Goal: Information Seeking & Learning: Learn about a topic

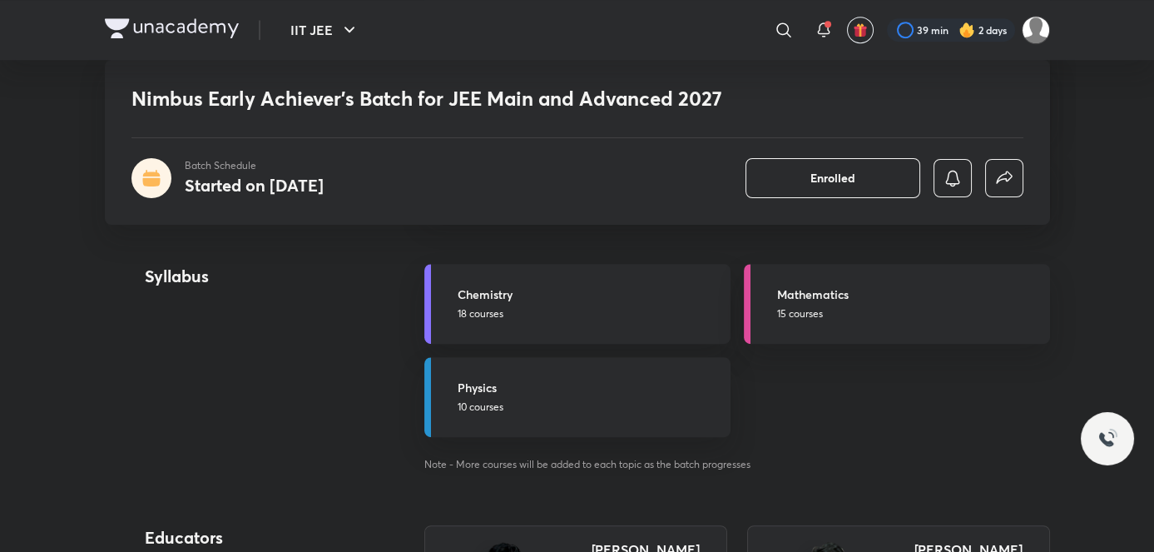
scroll to position [1939, 0]
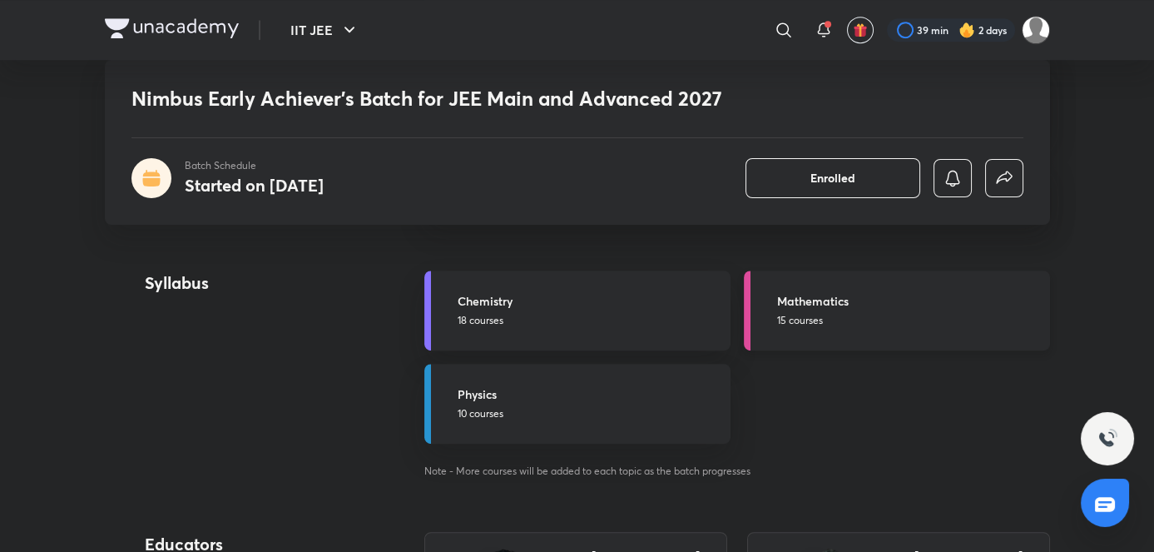
click at [845, 302] on h5 "Mathematics" at bounding box center [908, 300] width 263 height 17
click at [872, 346] on link "Mathematics 15 courses" at bounding box center [897, 310] width 306 height 80
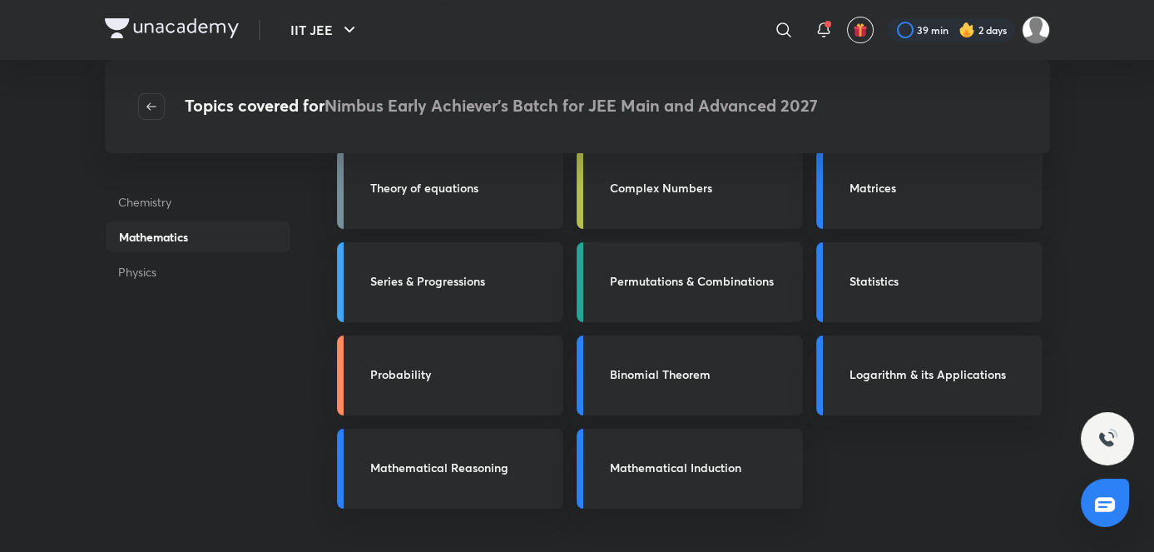
scroll to position [248, 0]
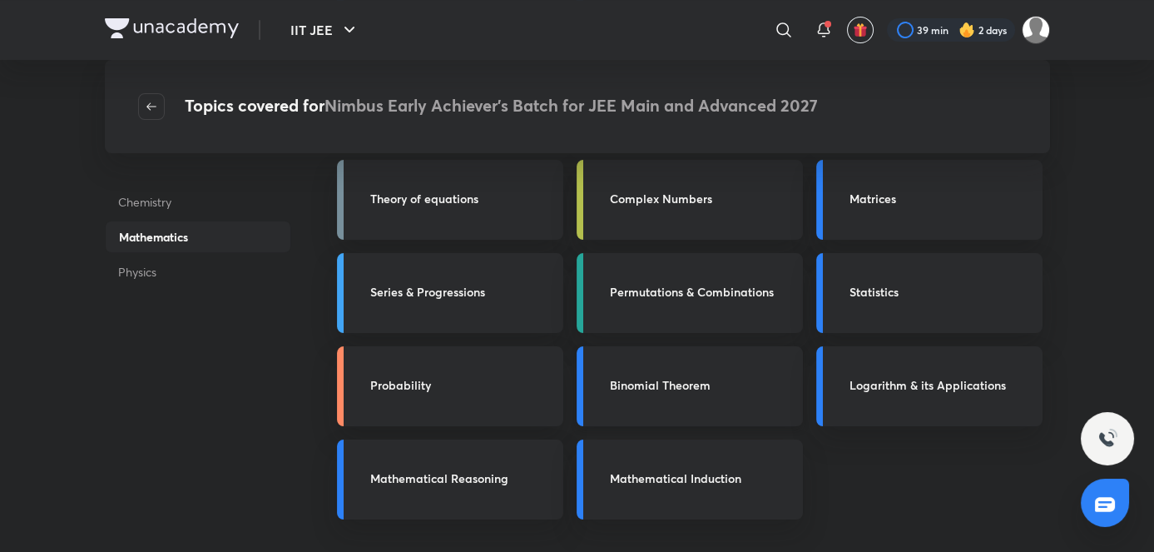
click at [636, 396] on div "Binomial Theorem" at bounding box center [690, 386] width 226 height 80
click at [619, 378] on h3 "Binomial Theorem" at bounding box center [701, 384] width 183 height 17
click at [671, 387] on h3 "Binomial Theorem" at bounding box center [701, 384] width 183 height 17
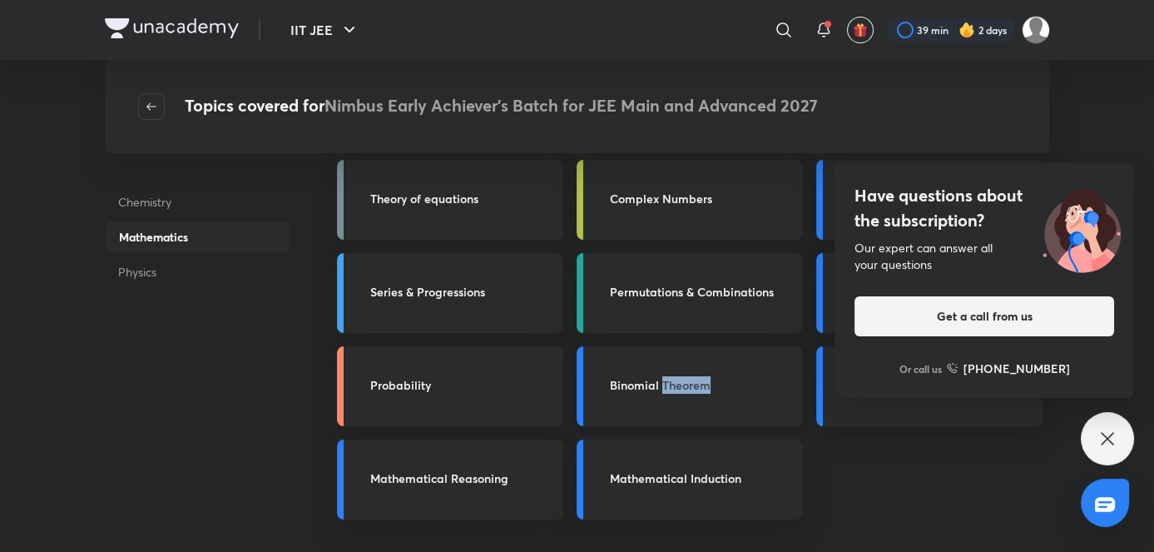
click at [671, 387] on h3 "Binomial Theorem" at bounding box center [701, 384] width 183 height 17
click at [675, 397] on div "Binomial Theorem" at bounding box center [690, 386] width 226 height 80
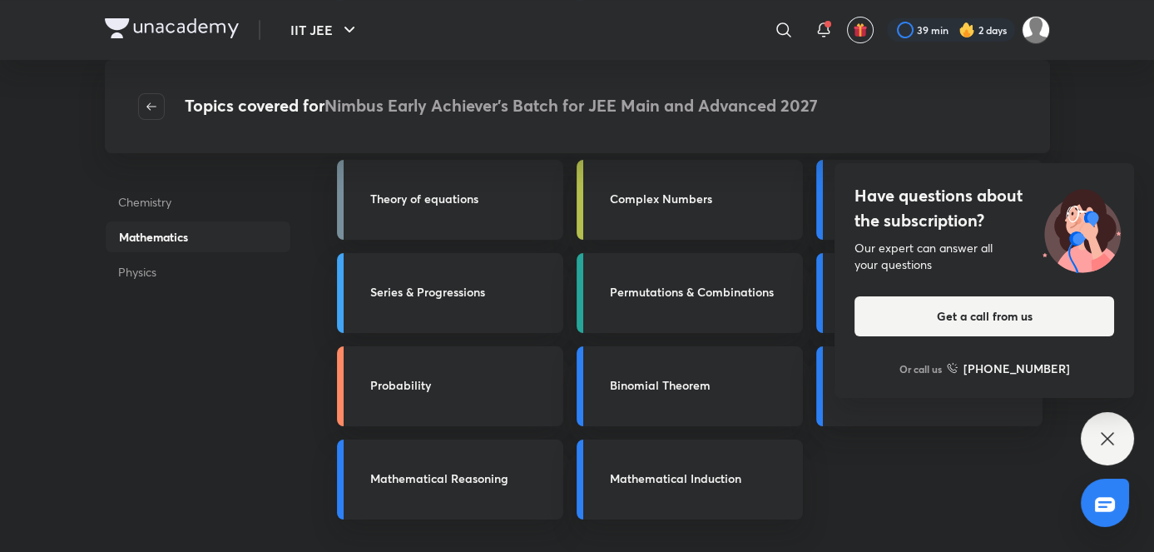
click at [1112, 452] on div "Have questions about the subscription? Our expert can answer all your questions…" at bounding box center [1107, 438] width 53 height 53
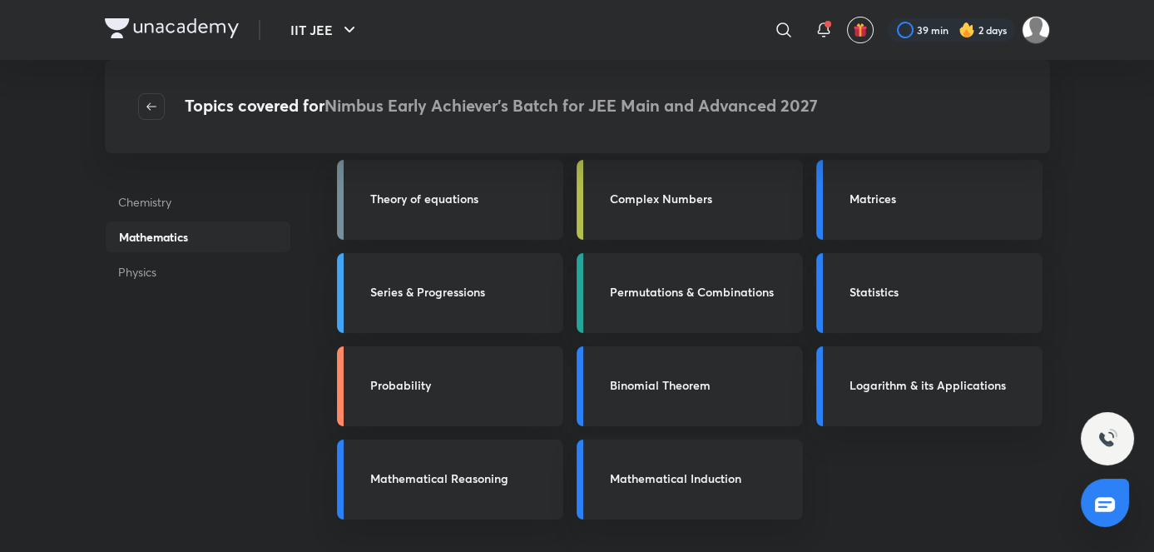
click at [761, 399] on div "Binomial Theorem" at bounding box center [690, 386] width 226 height 80
click at [499, 290] on h3 "Series & Progressions" at bounding box center [461, 291] width 183 height 17
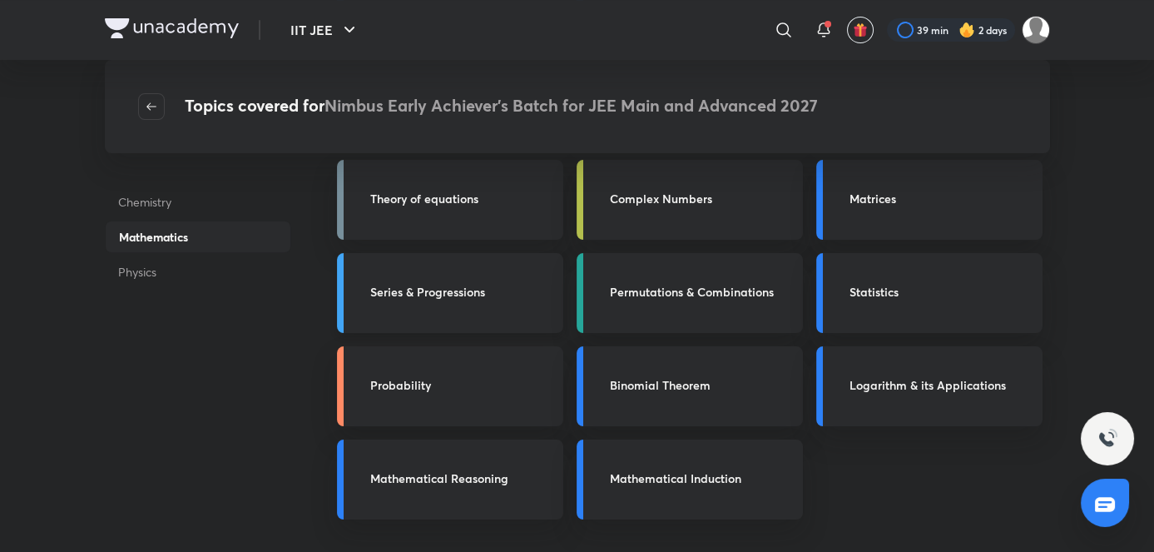
click at [499, 290] on h3 "Series & Progressions" at bounding box center [461, 291] width 183 height 17
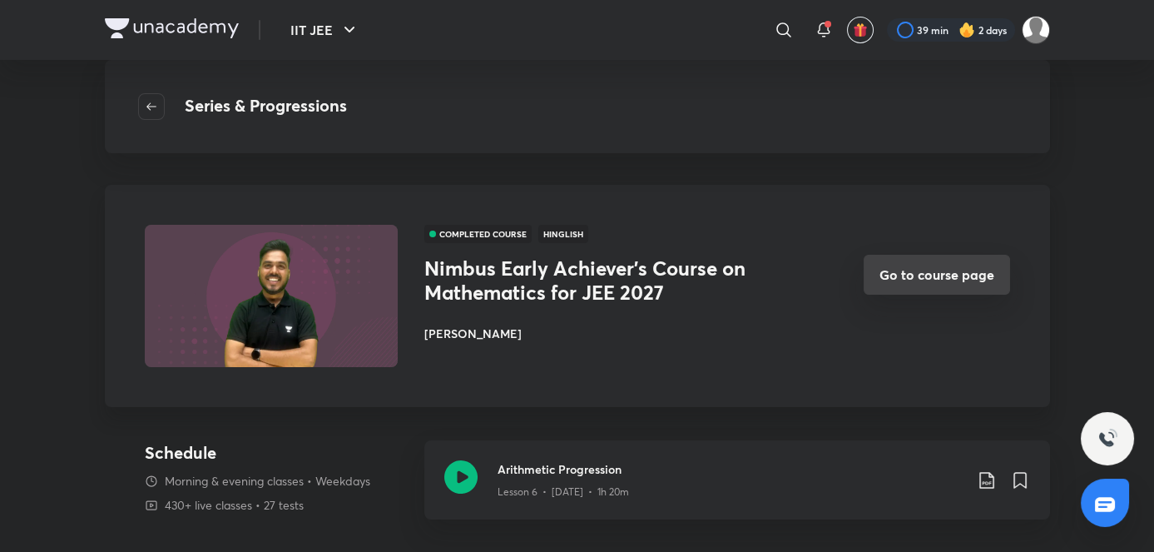
click at [980, 280] on button "Go to course page" at bounding box center [937, 275] width 146 height 40
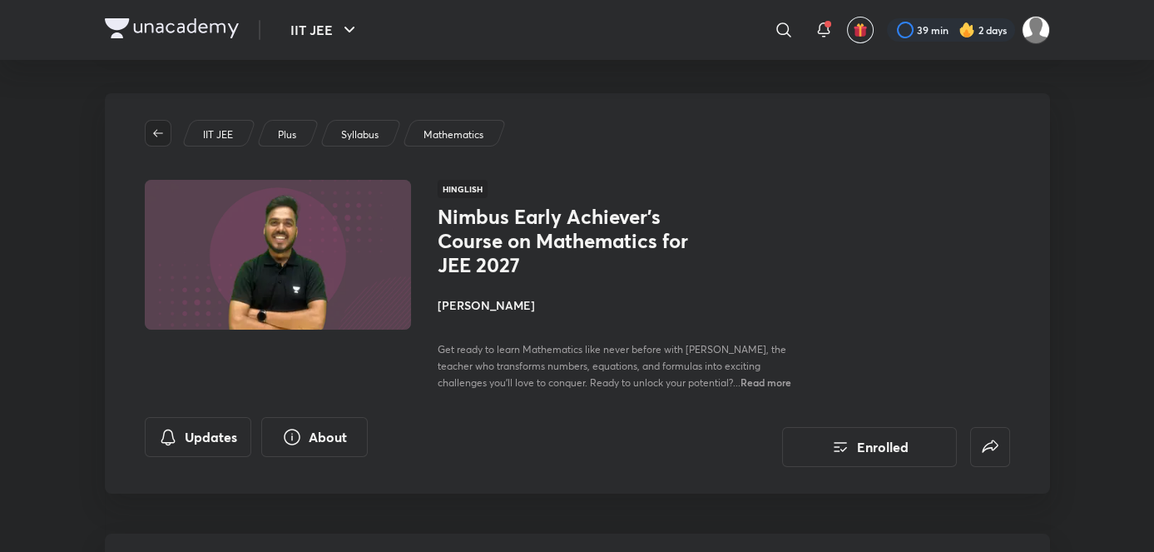
click at [161, 124] on button "button" at bounding box center [158, 133] width 27 height 27
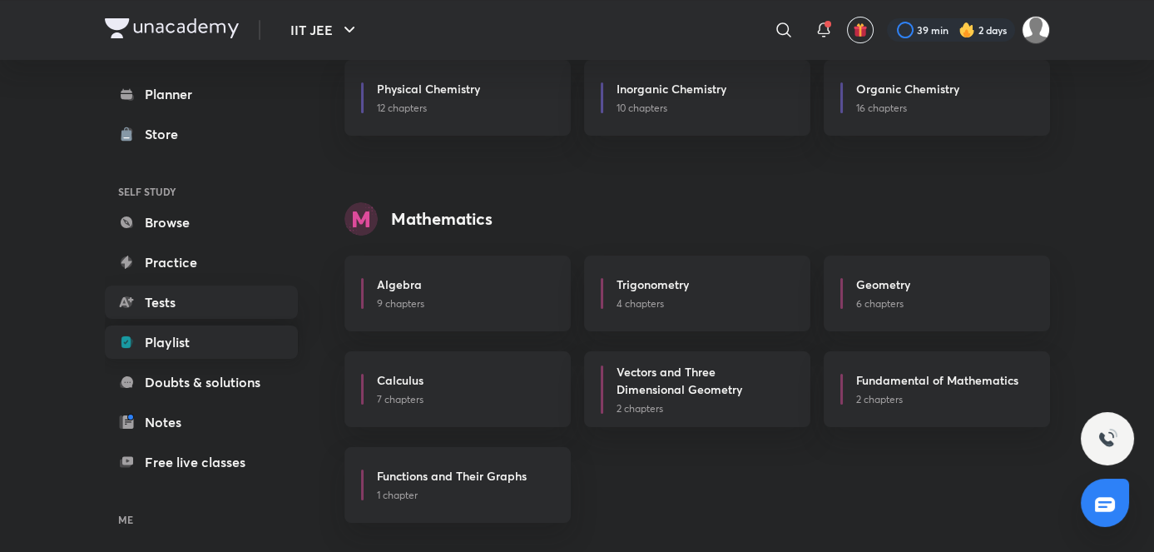
scroll to position [116, 0]
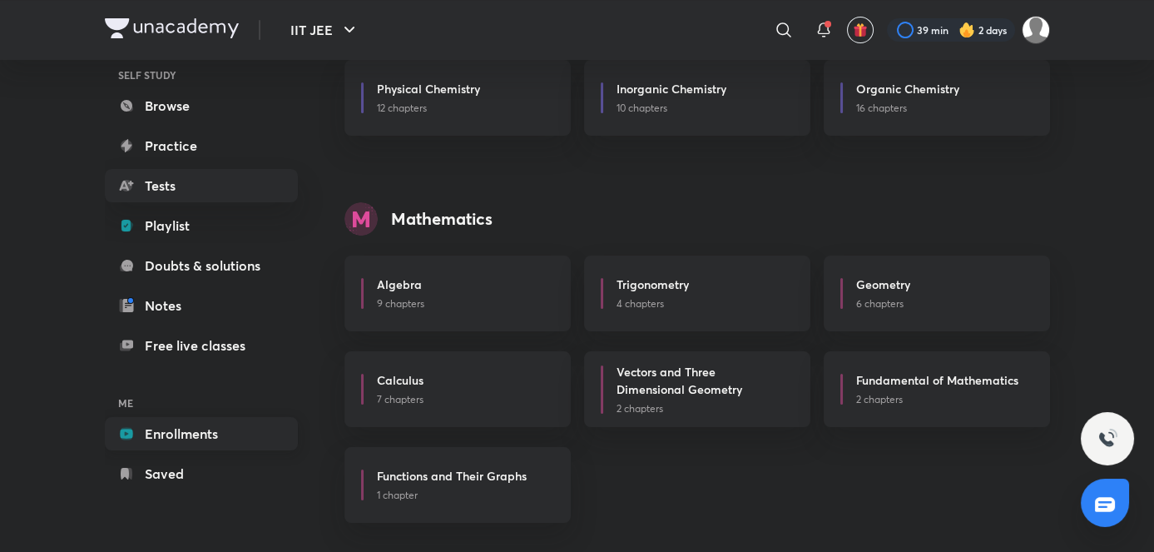
click at [193, 439] on link "Enrollments" at bounding box center [201, 433] width 193 height 33
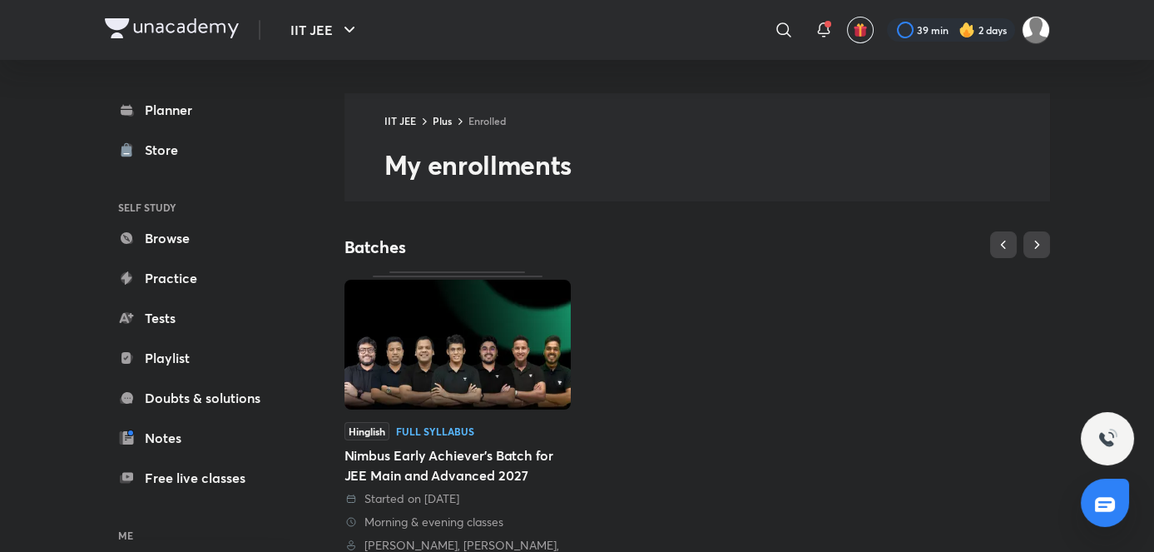
click at [548, 424] on div "Hinglish Full Syllabus" at bounding box center [457, 431] width 226 height 18
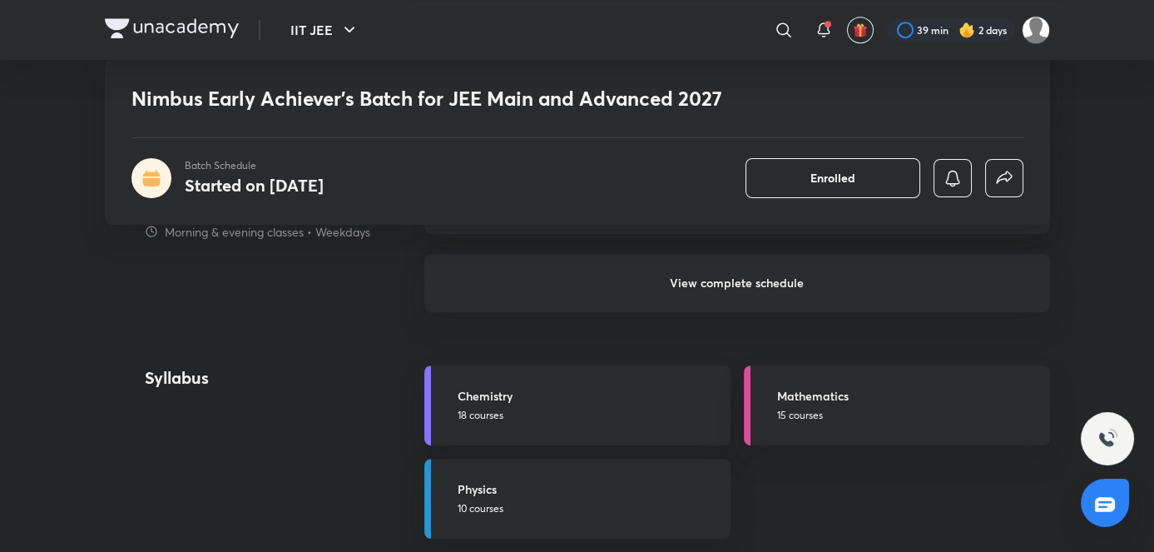
scroll to position [1849, 0]
click at [811, 386] on h5 "Mathematics" at bounding box center [908, 390] width 263 height 17
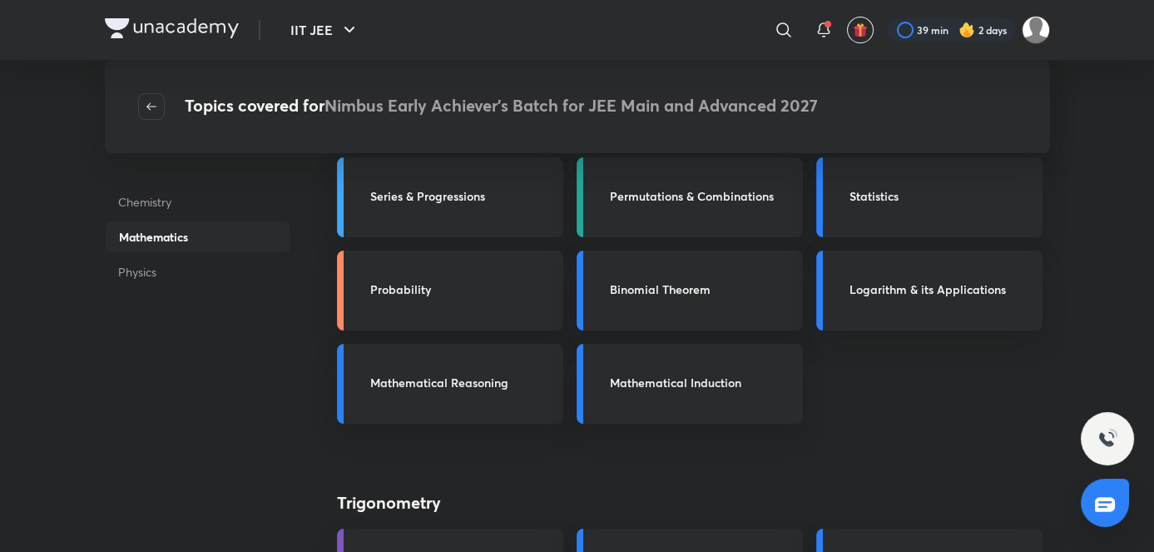
scroll to position [342, 0]
click at [499, 200] on h3 "Series & Progressions" at bounding box center [461, 197] width 183 height 17
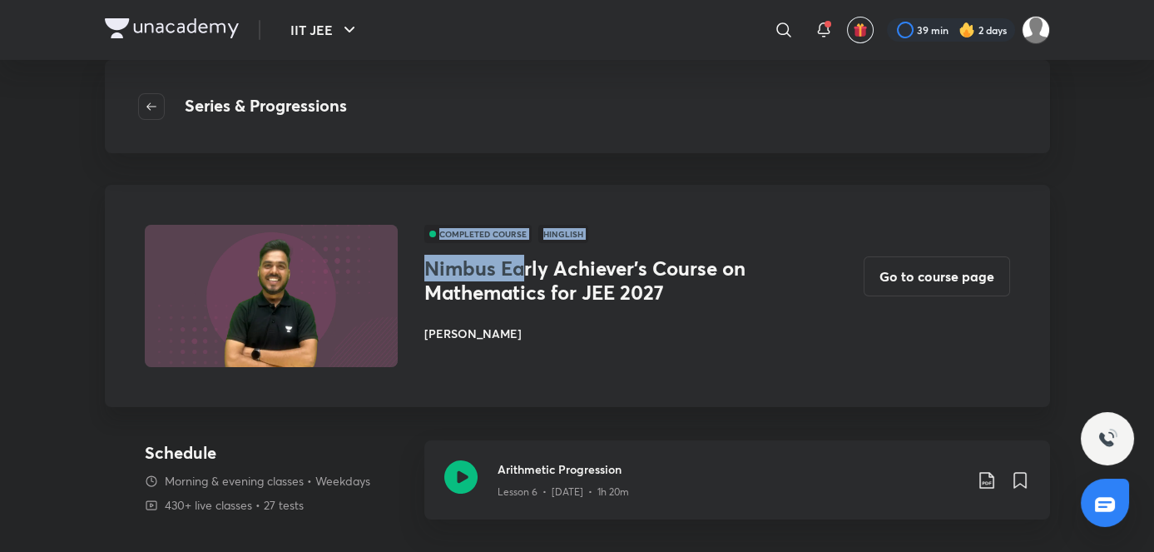
click at [538, 278] on div "COMPLETED COURSE Hinglish Nimbus Early Achiever's Course on Mathematics for JEE…" at bounding box center [577, 296] width 945 height 222
click at [157, 112] on icon "button" at bounding box center [151, 106] width 13 height 13
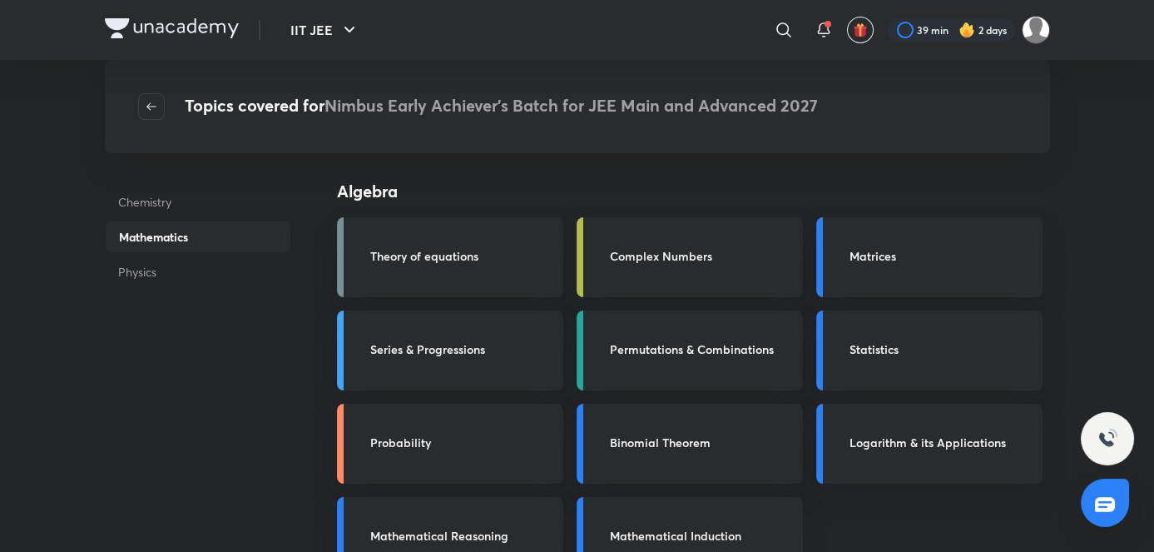
scroll to position [191, 0]
click at [460, 375] on link "Series & Progressions" at bounding box center [450, 350] width 226 height 80
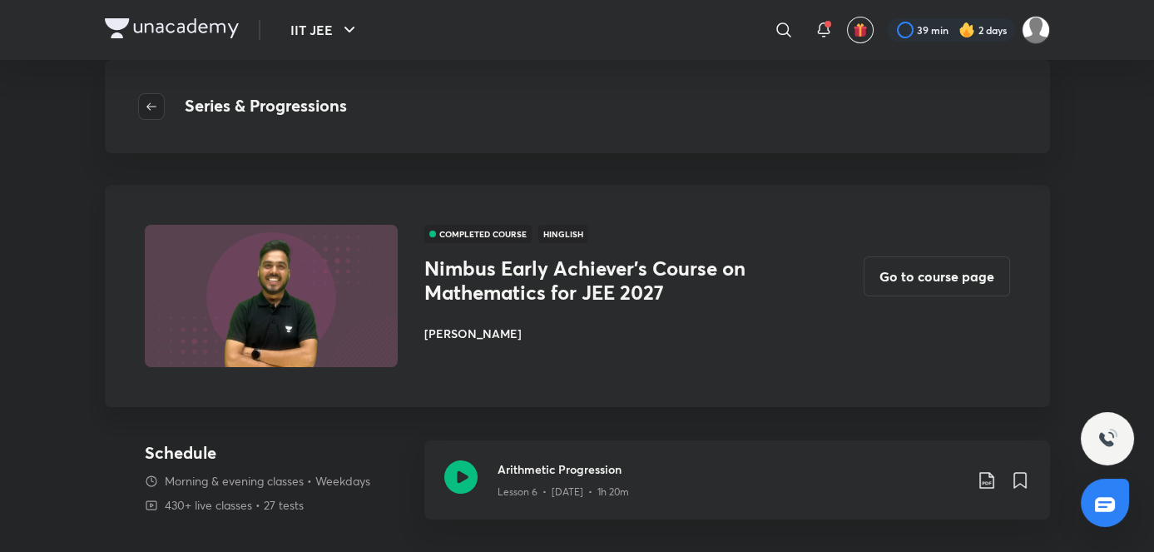
click at [161, 112] on span "button" at bounding box center [151, 106] width 25 height 13
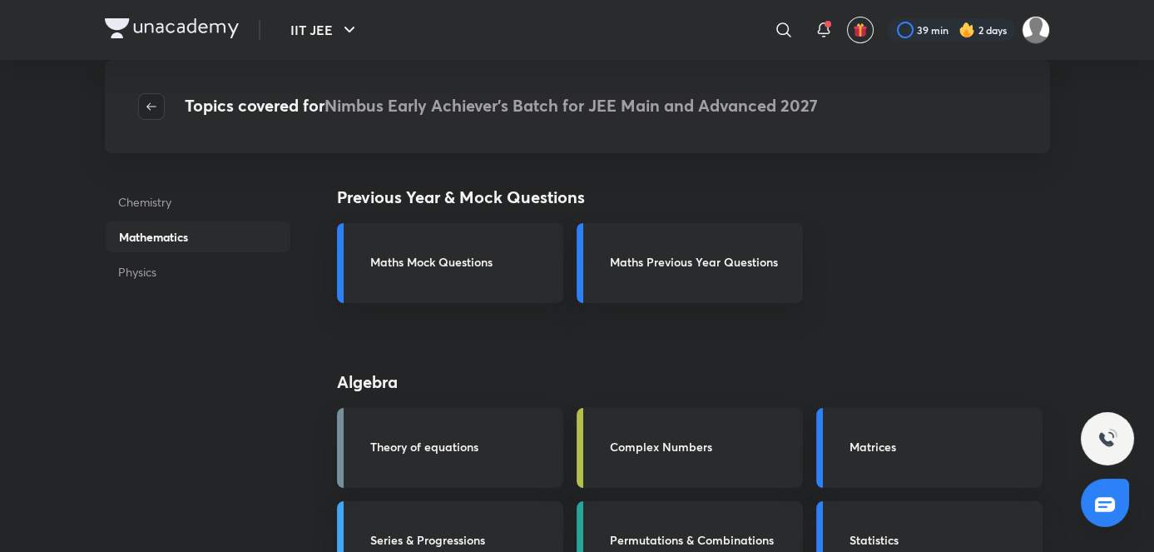
click at [150, 109] on icon "button" at bounding box center [151, 105] width 10 height 7
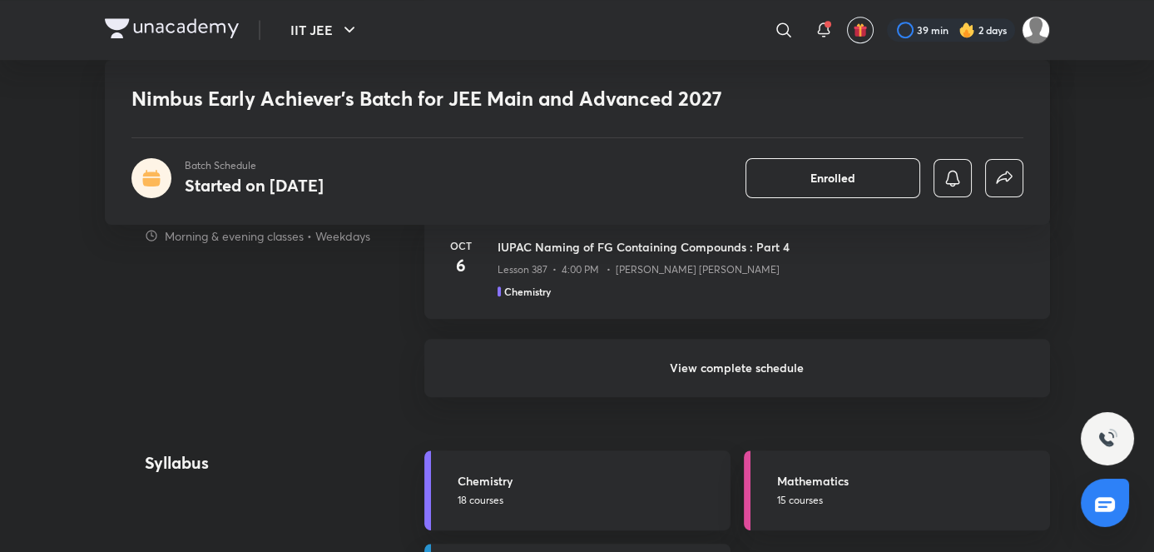
scroll to position [1760, 0]
click at [872, 471] on h5 "Mathematics" at bounding box center [908, 479] width 263 height 17
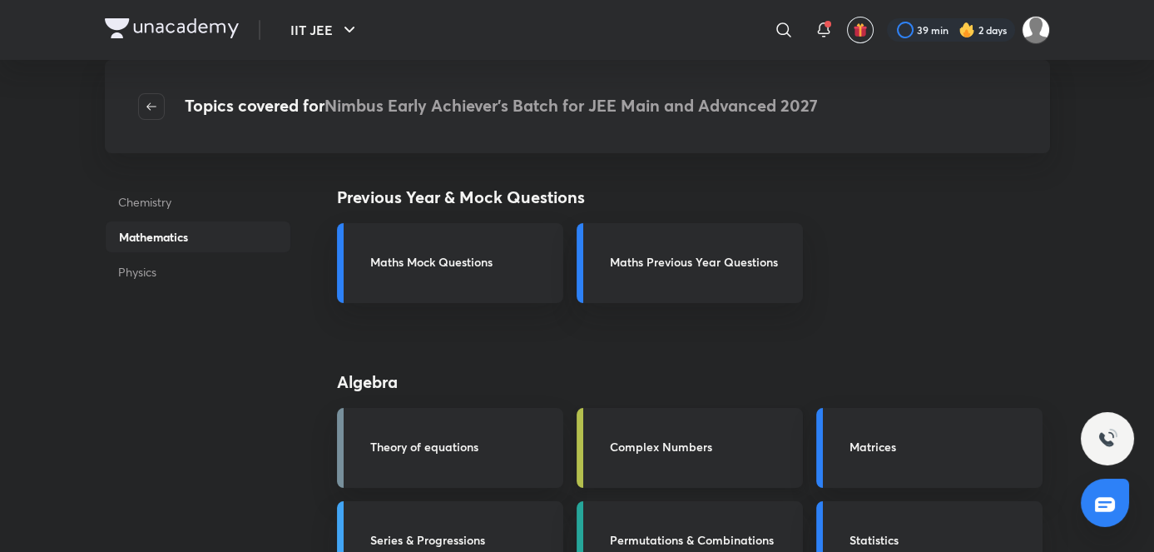
click at [696, 444] on h3 "Complex Numbers" at bounding box center [701, 446] width 183 height 17
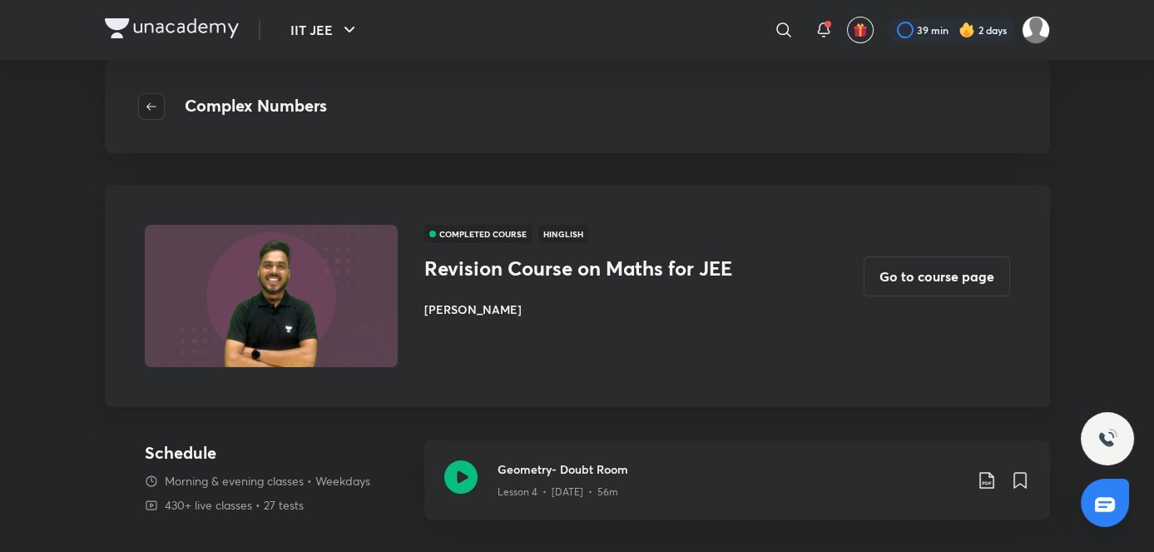
click at [153, 101] on icon "button" at bounding box center [151, 106] width 13 height 13
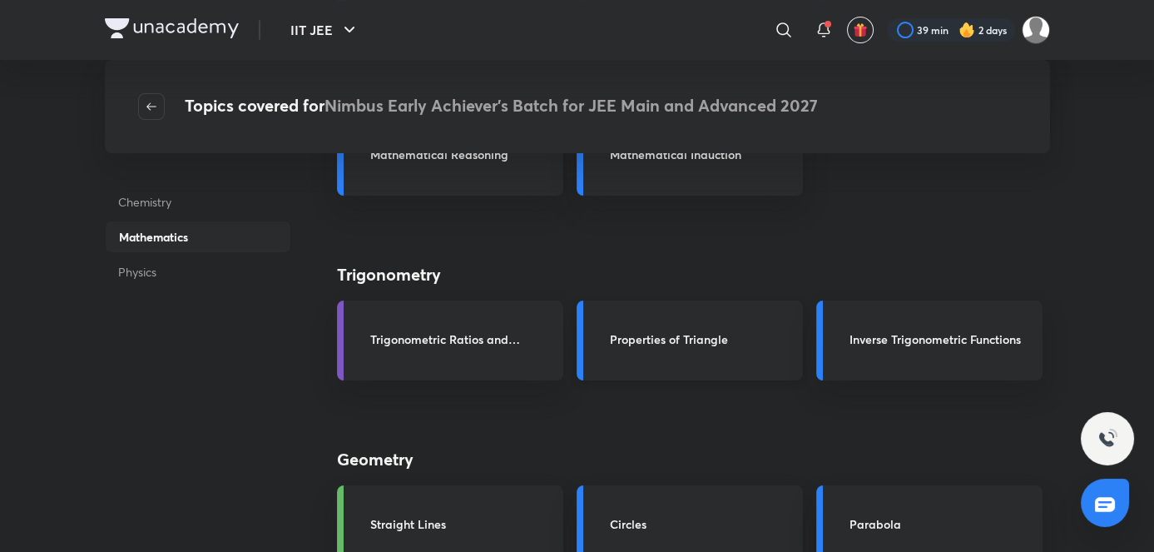
scroll to position [571, 0]
click at [530, 349] on div "Trigonometric Ratios and Identities" at bounding box center [461, 341] width 183 height 21
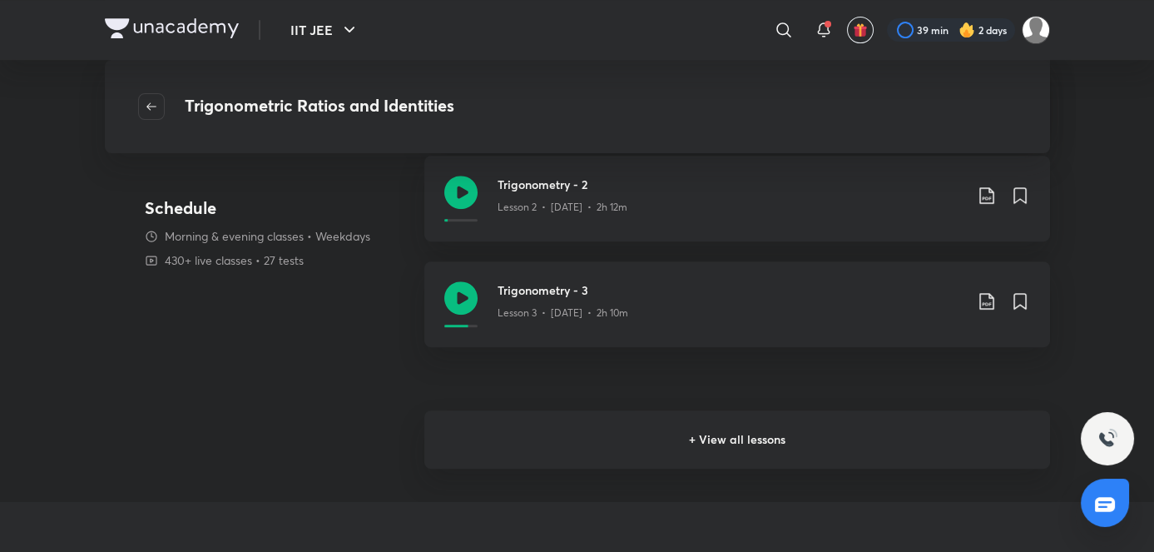
scroll to position [1495, 0]
click at [870, 460] on h6 "+ View all lessons" at bounding box center [737, 438] width 626 height 58
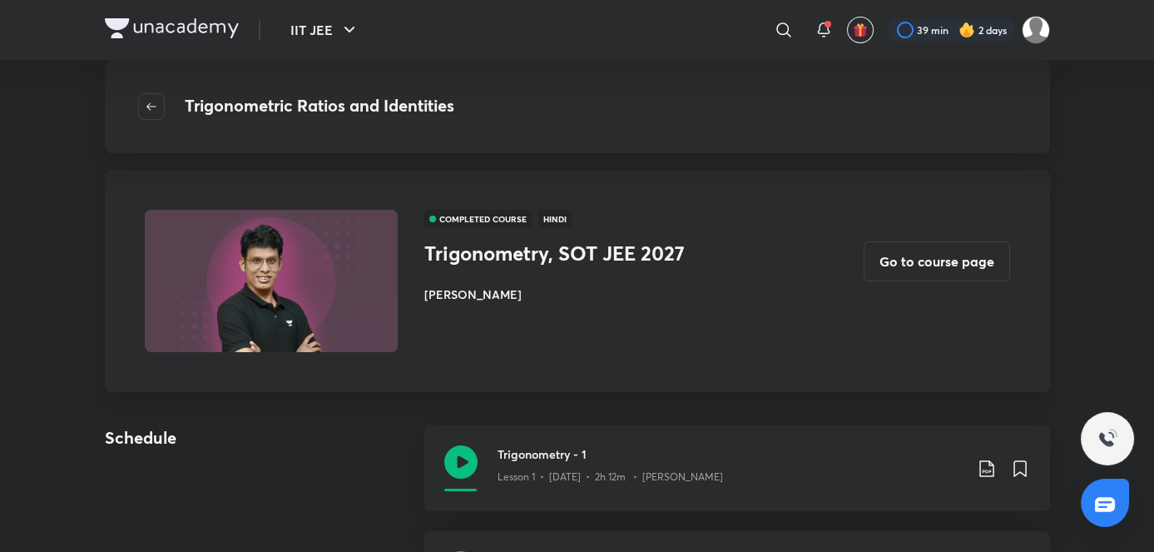
scroll to position [17, 0]
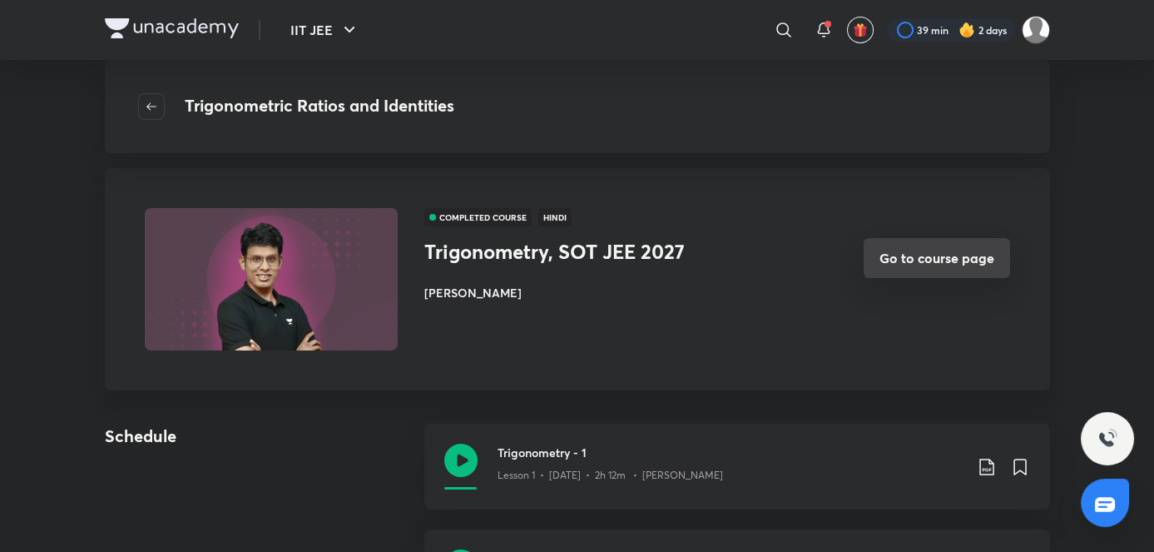
click at [935, 275] on button "Go to course page" at bounding box center [937, 258] width 146 height 40
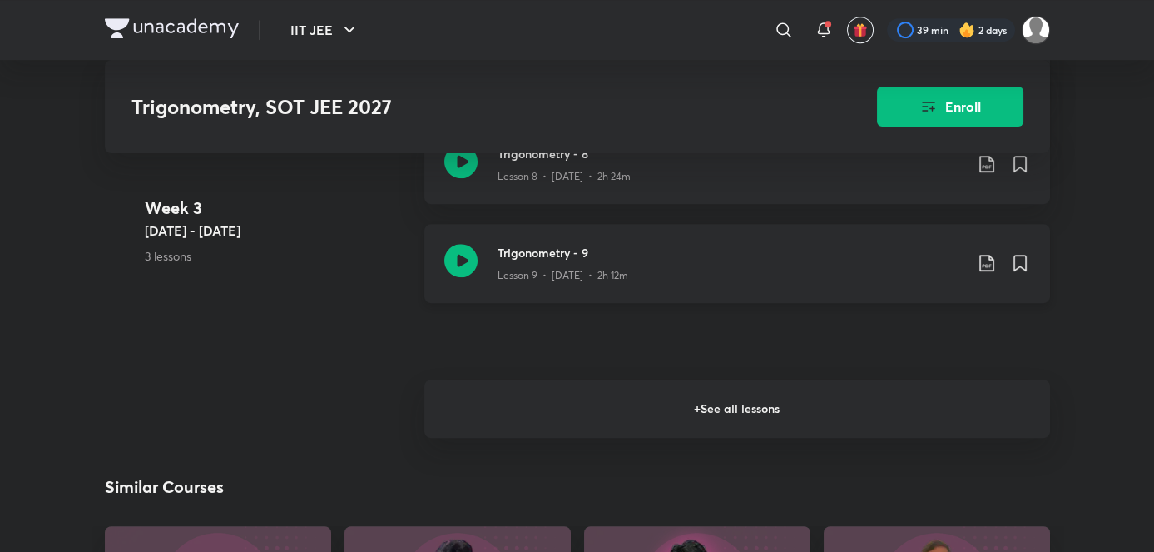
scroll to position [1807, 0]
click at [849, 383] on h6 "+ See all lessons" at bounding box center [737, 410] width 626 height 58
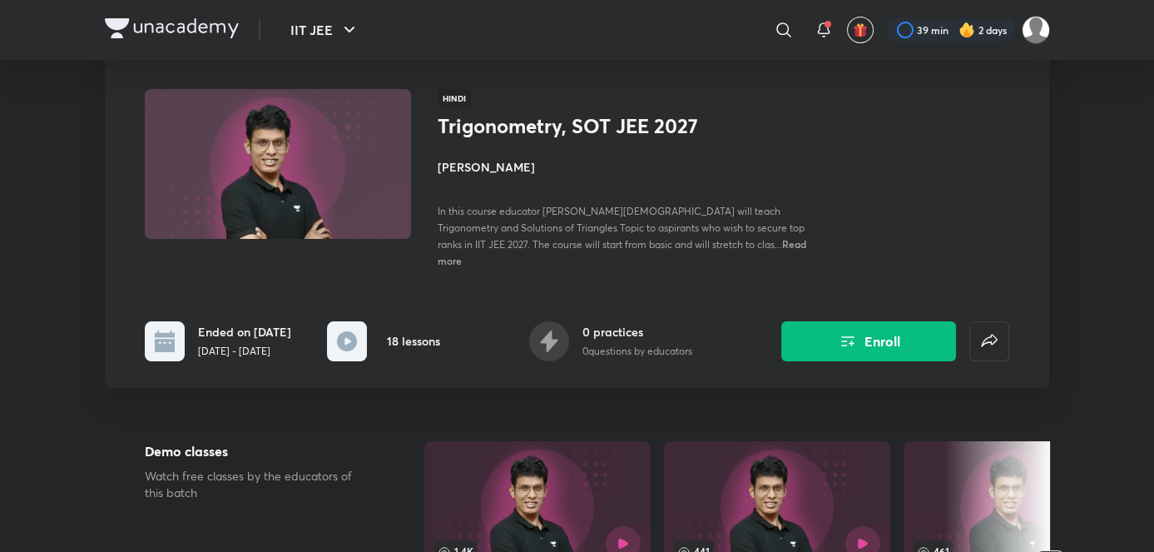
scroll to position [0, 0]
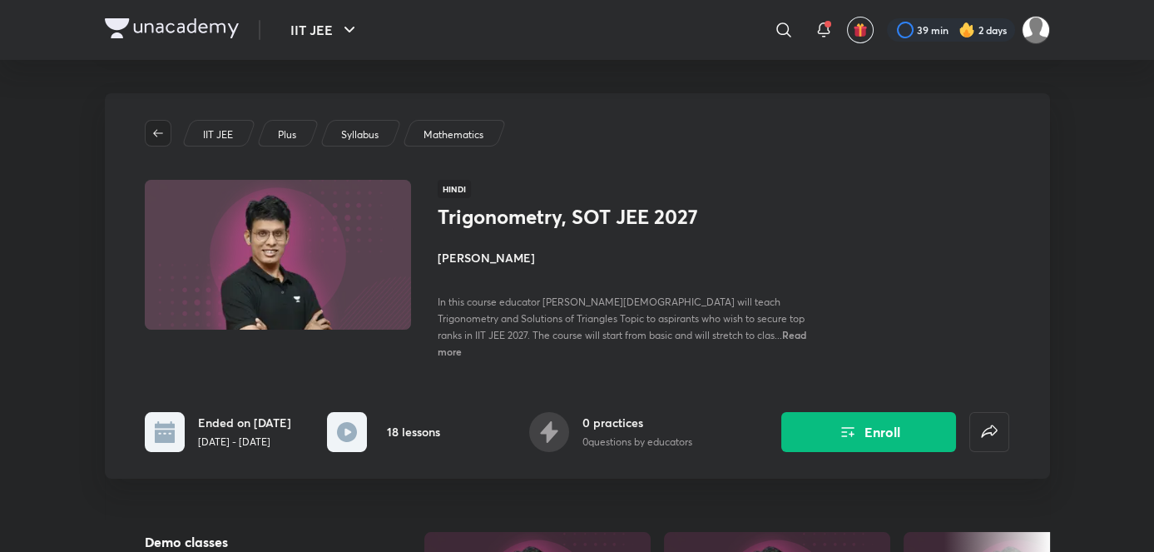
click at [157, 120] on button "button" at bounding box center [158, 133] width 27 height 27
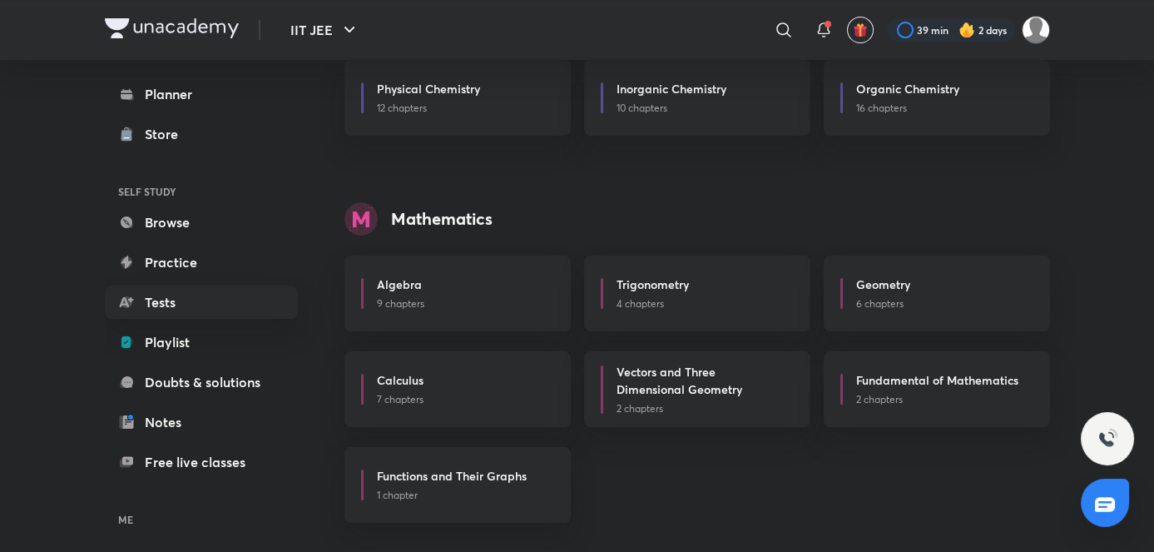
scroll to position [116, 0]
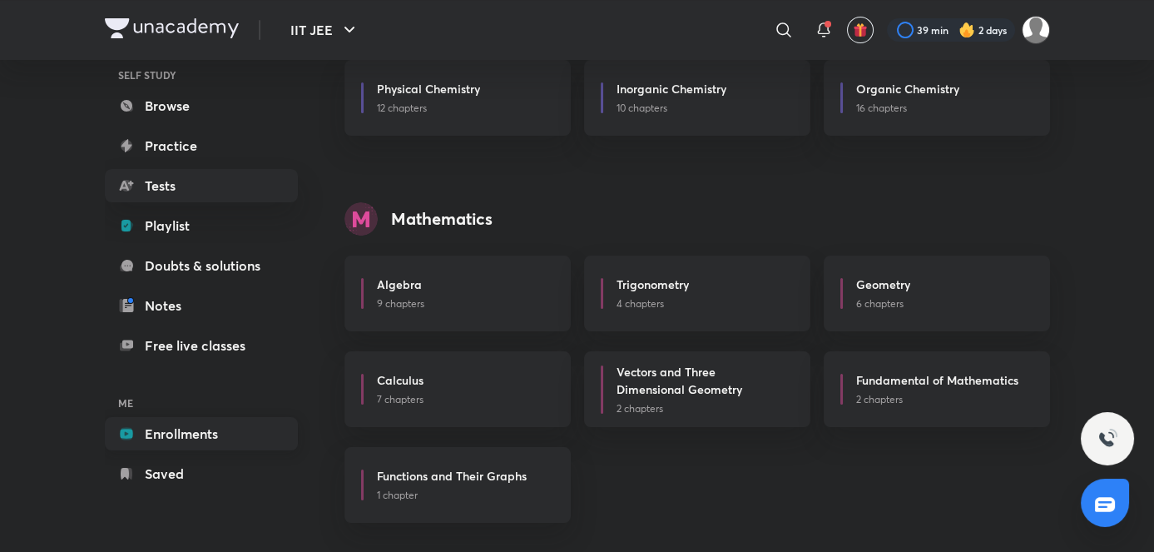
click at [218, 426] on link "Enrollments" at bounding box center [201, 433] width 193 height 33
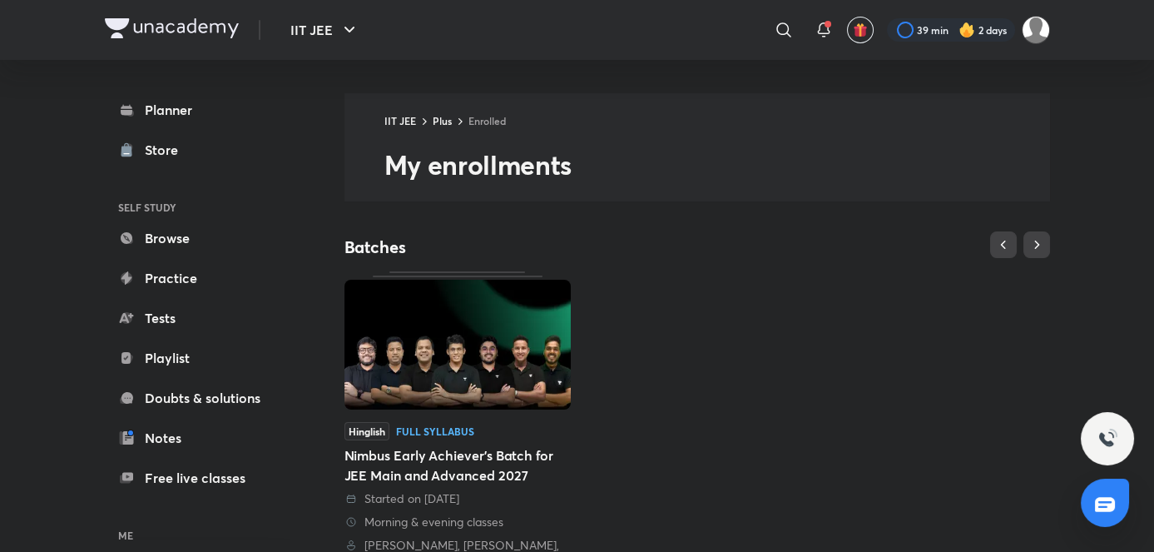
click at [506, 322] on img at bounding box center [457, 345] width 226 height 130
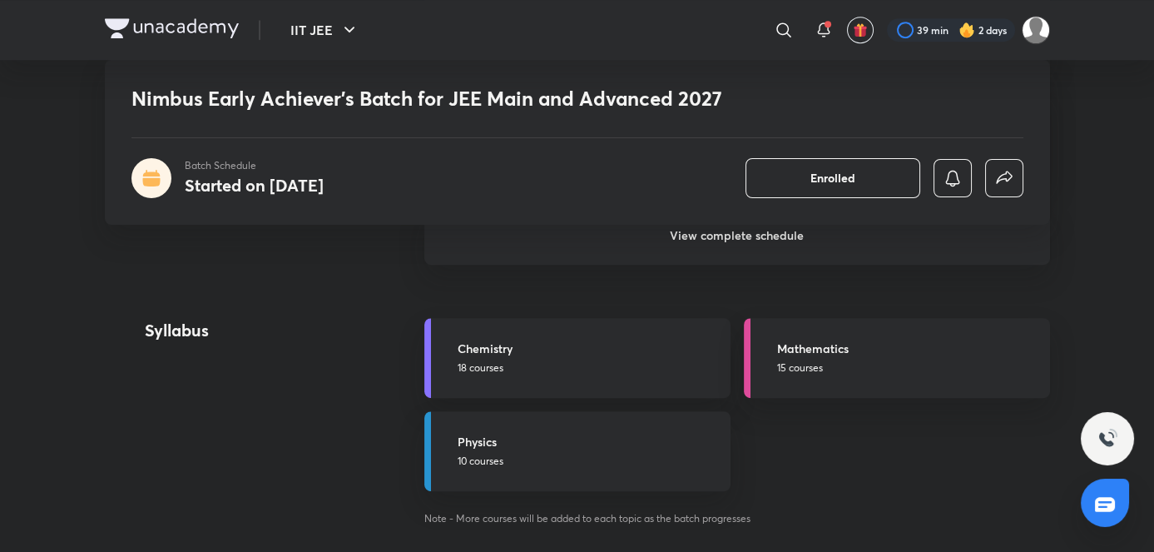
scroll to position [1807, 0]
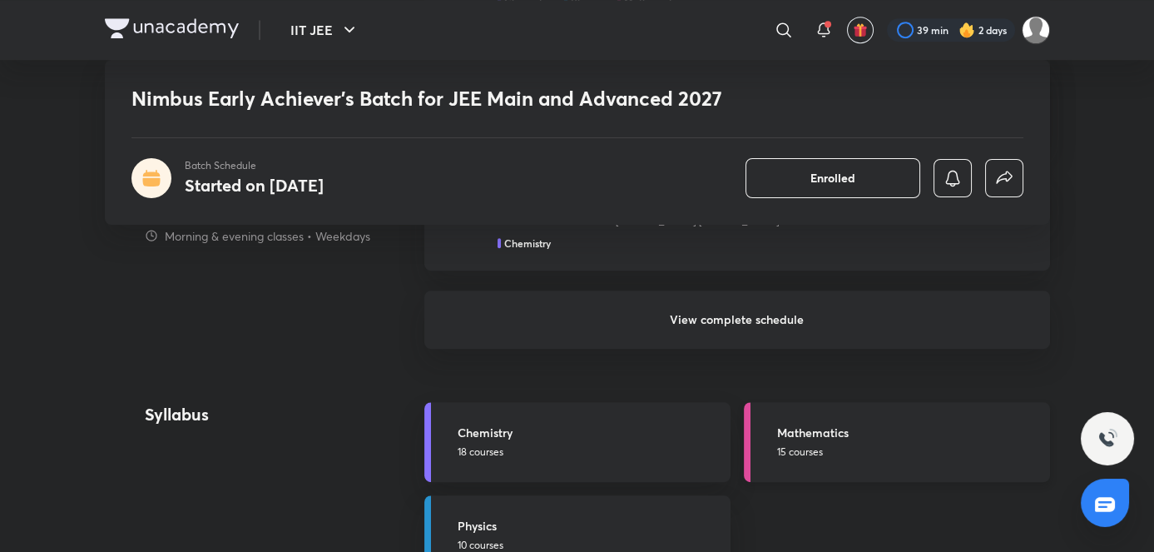
click at [812, 438] on h5 "Mathematics" at bounding box center [908, 432] width 263 height 17
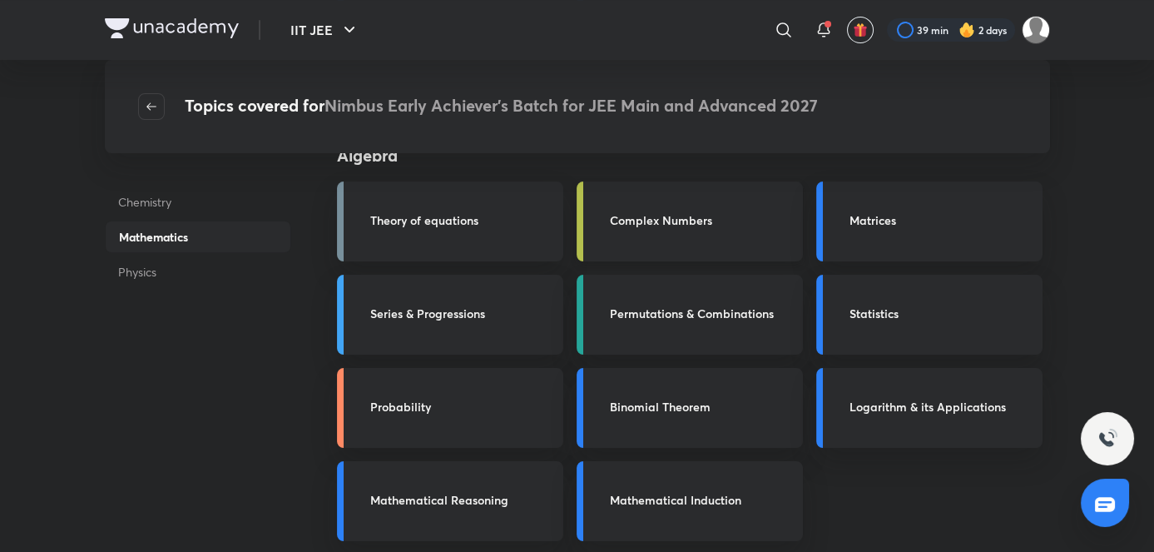
scroll to position [235, 0]
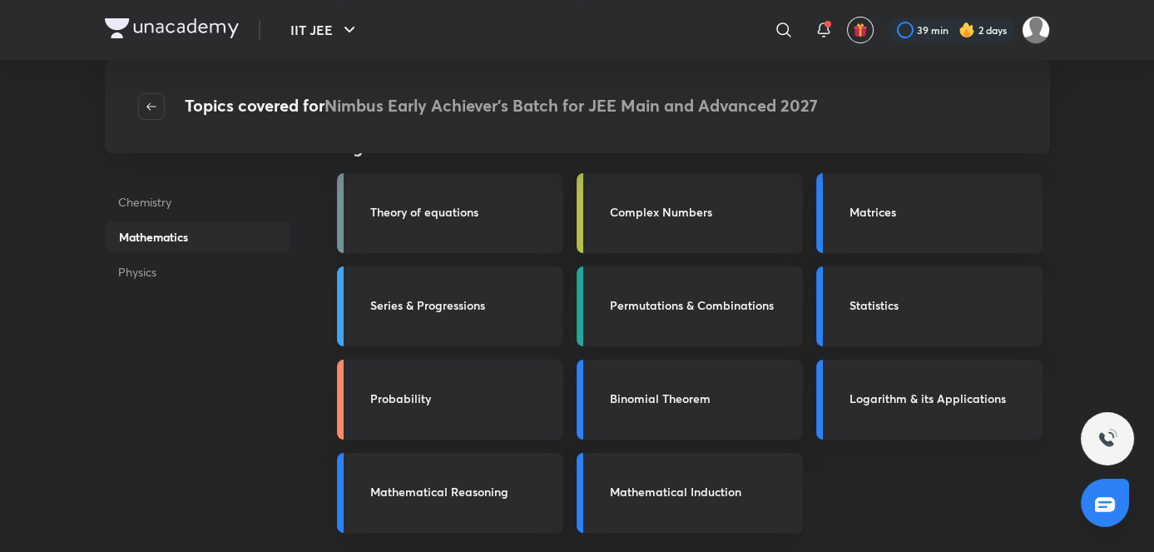
click at [480, 300] on h3 "Series & Progressions" at bounding box center [461, 304] width 183 height 17
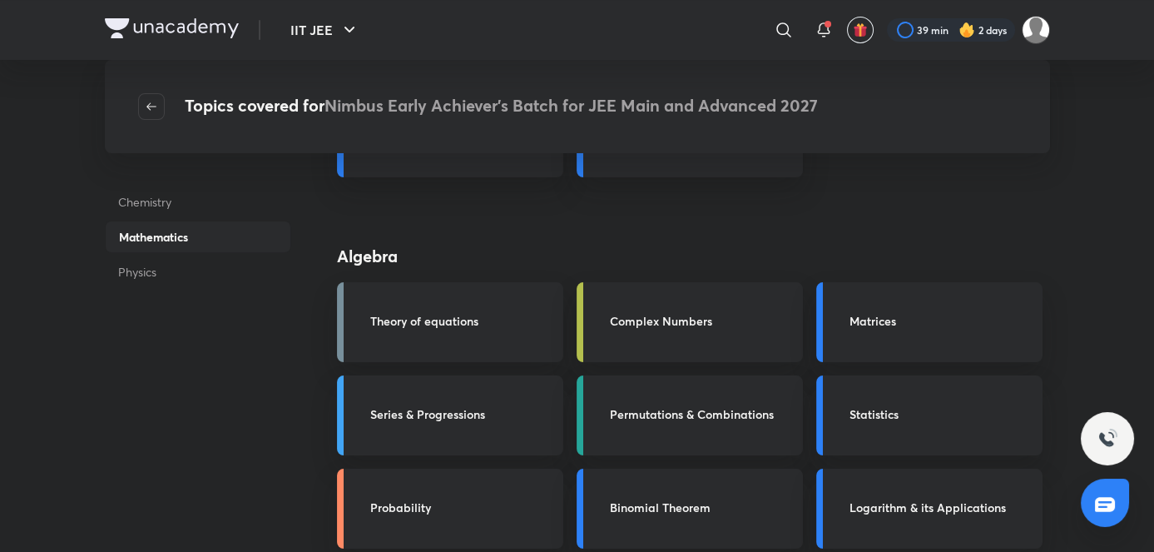
scroll to position [124, 0]
click at [538, 446] on link "Series & Progressions" at bounding box center [450, 417] width 226 height 80
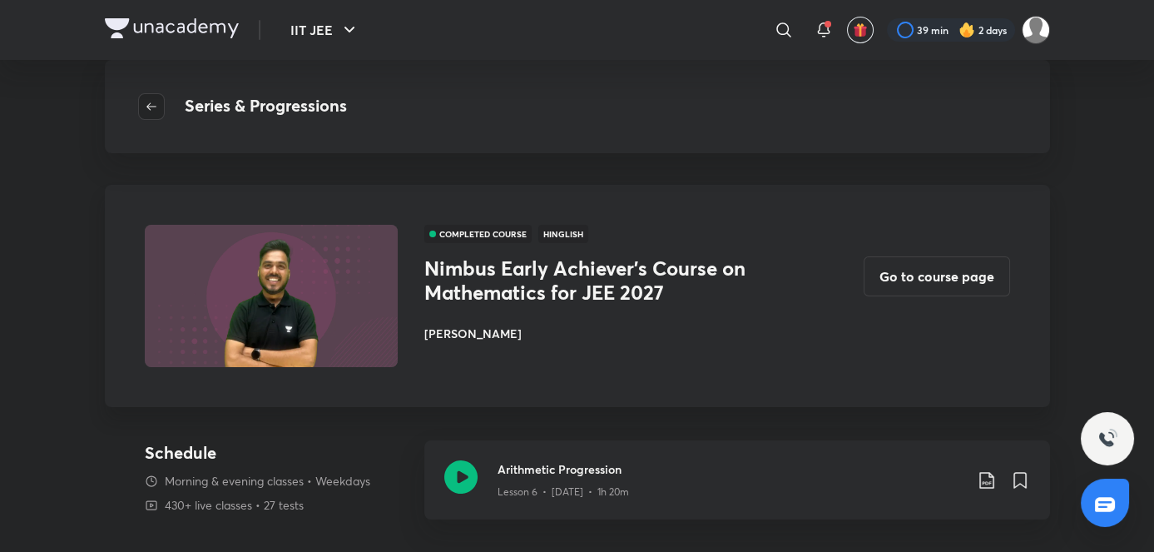
click at [151, 107] on icon "button" at bounding box center [151, 106] width 13 height 13
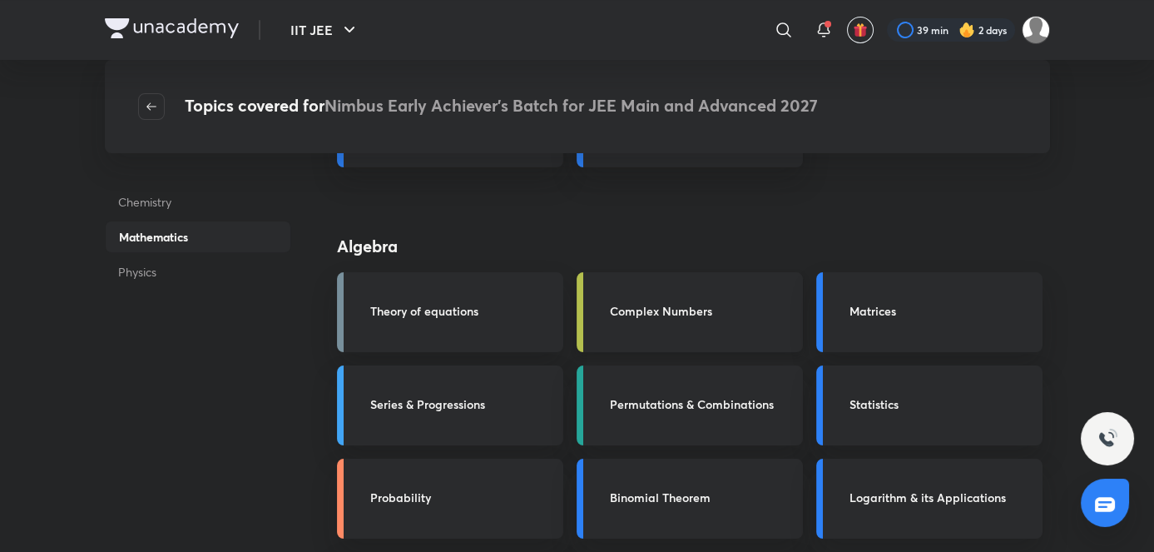
scroll to position [139, 0]
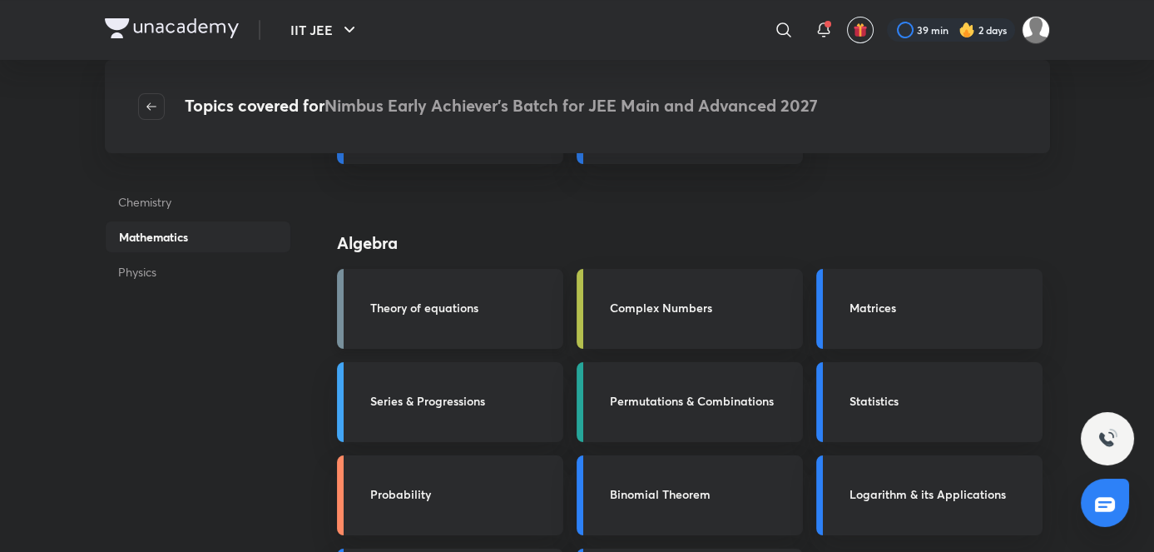
click at [468, 314] on h3 "Theory of equations" at bounding box center [461, 307] width 183 height 17
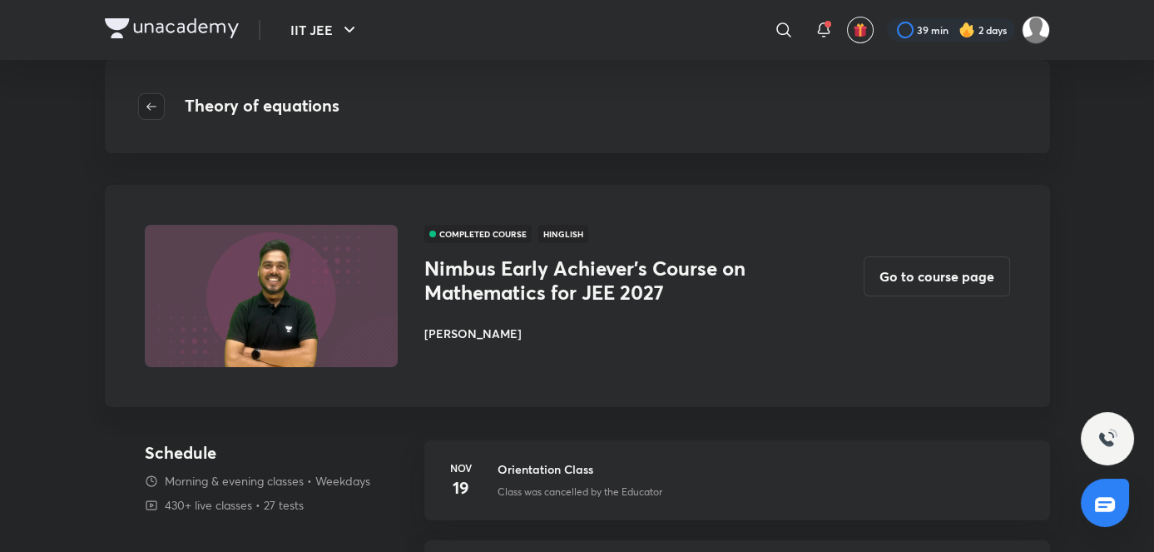
click at [156, 112] on icon "button" at bounding box center [151, 106] width 13 height 13
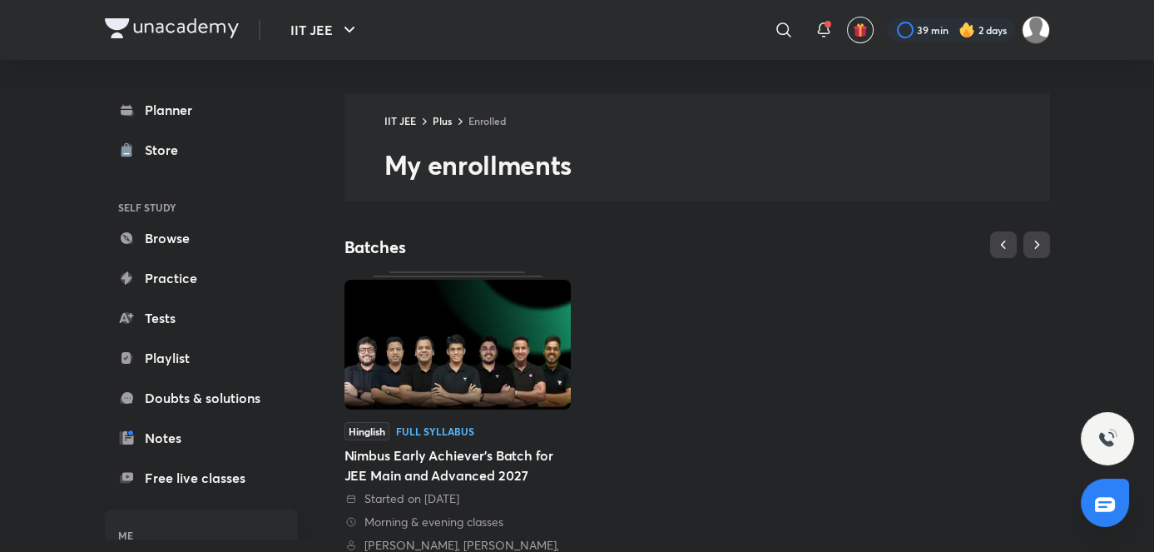
scroll to position [117, 0]
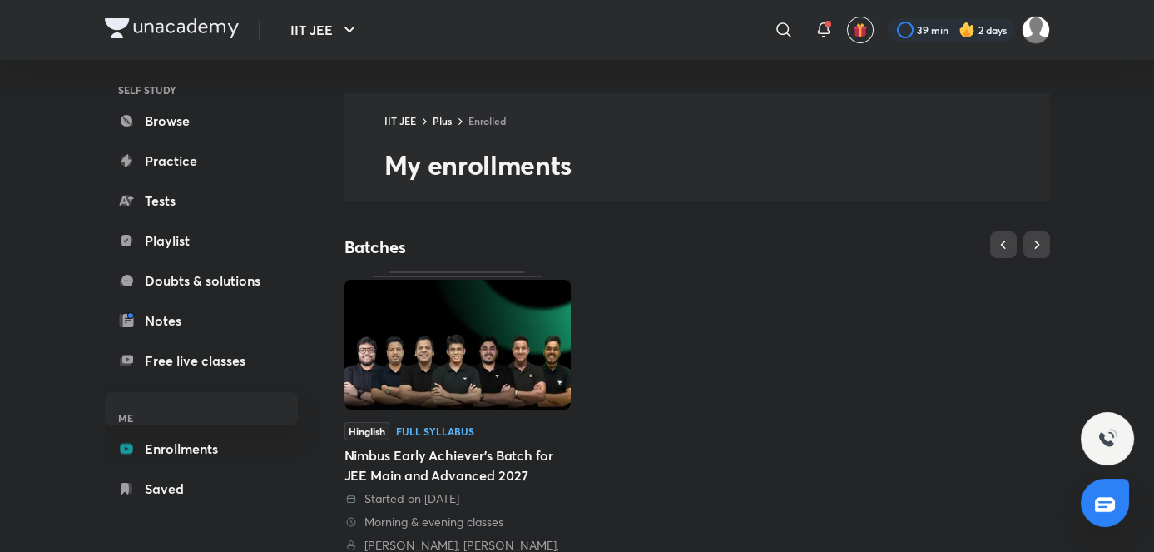
click at [463, 502] on div "Started on [DATE]" at bounding box center [457, 498] width 226 height 17
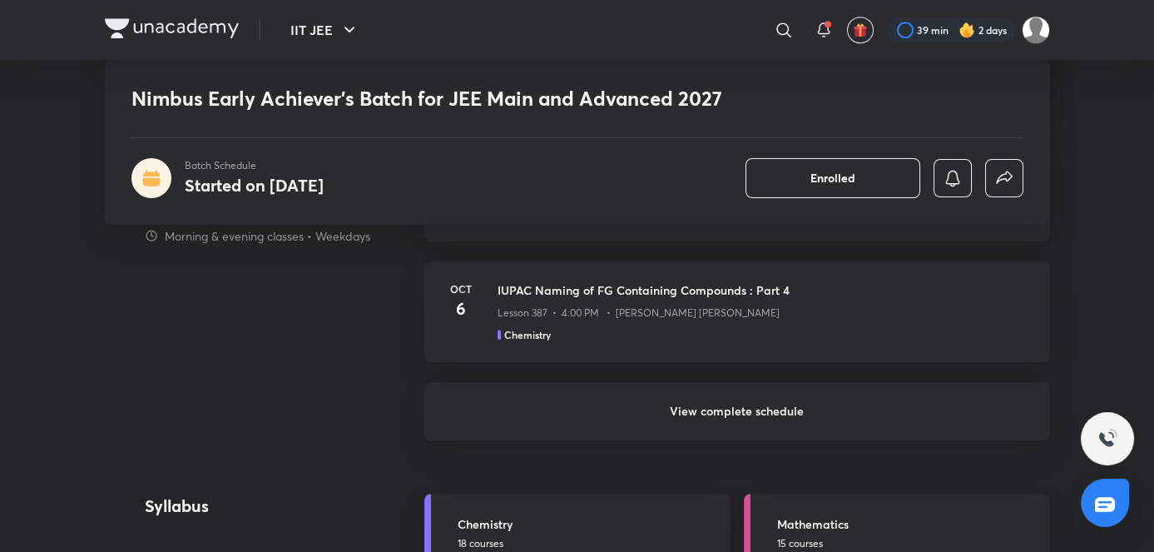
click at [530, 426] on h6 "View complete schedule" at bounding box center [737, 411] width 626 height 58
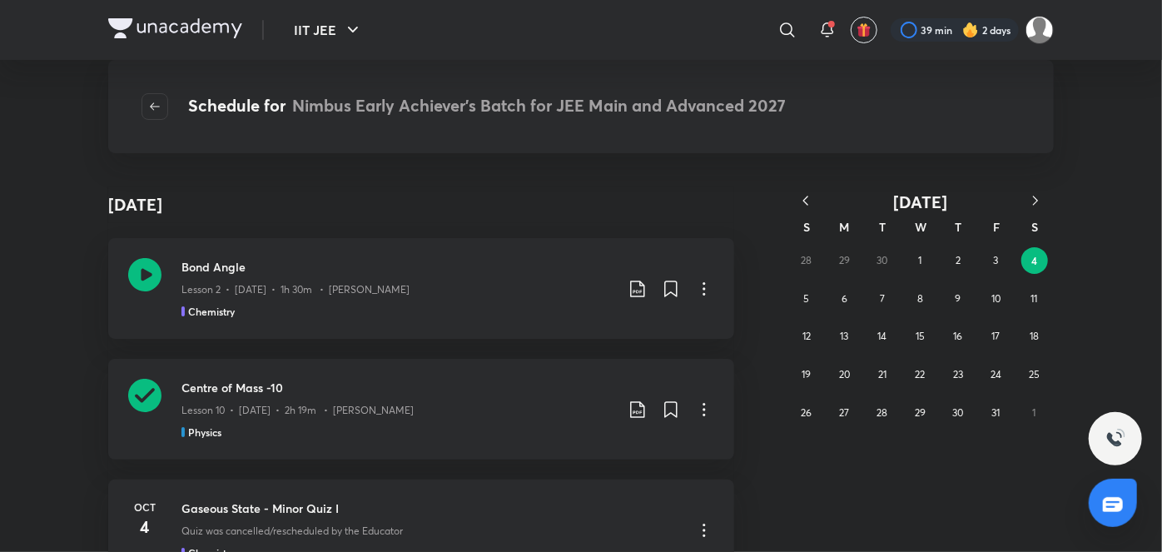
click at [798, 195] on icon "button" at bounding box center [805, 200] width 17 height 17
click at [945, 374] on button "25" at bounding box center [957, 374] width 27 height 27
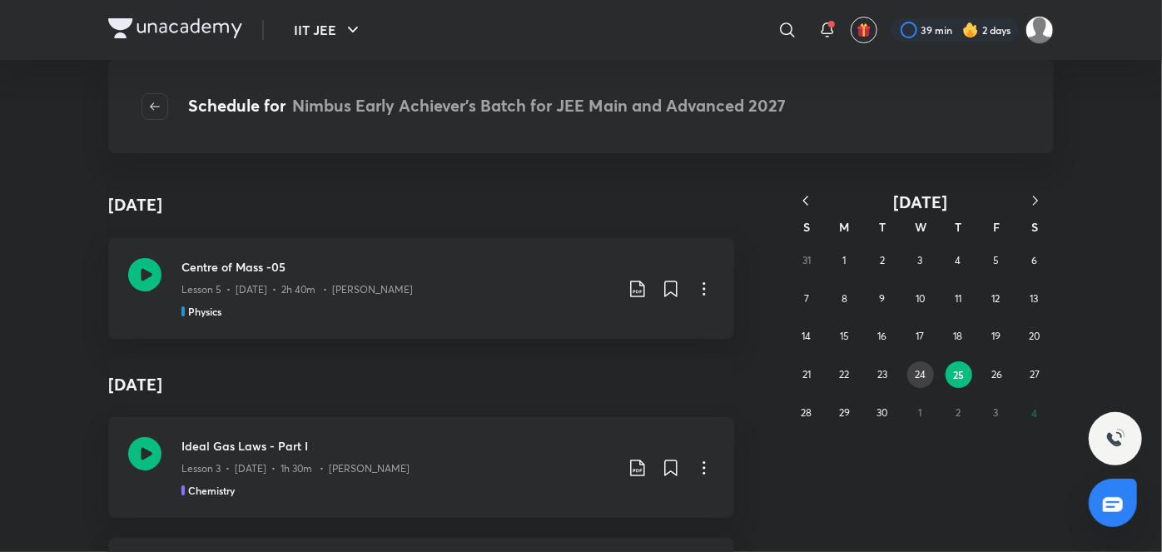
click at [929, 373] on button "24" at bounding box center [920, 374] width 27 height 27
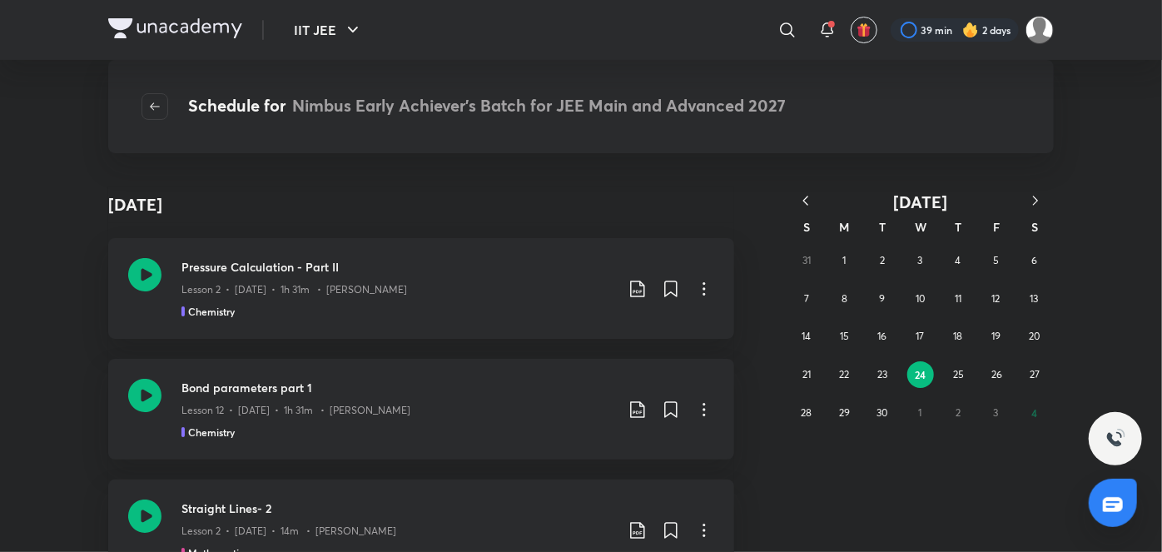
click at [939, 335] on div "31 1 2 3 4 5 6 7 8 9 10 11 12 13 14 15 16 17 18 19 20 21 22 23 24 25 26 27 28 2…" at bounding box center [920, 336] width 266 height 190
click at [928, 335] on button "17" at bounding box center [920, 336] width 27 height 27
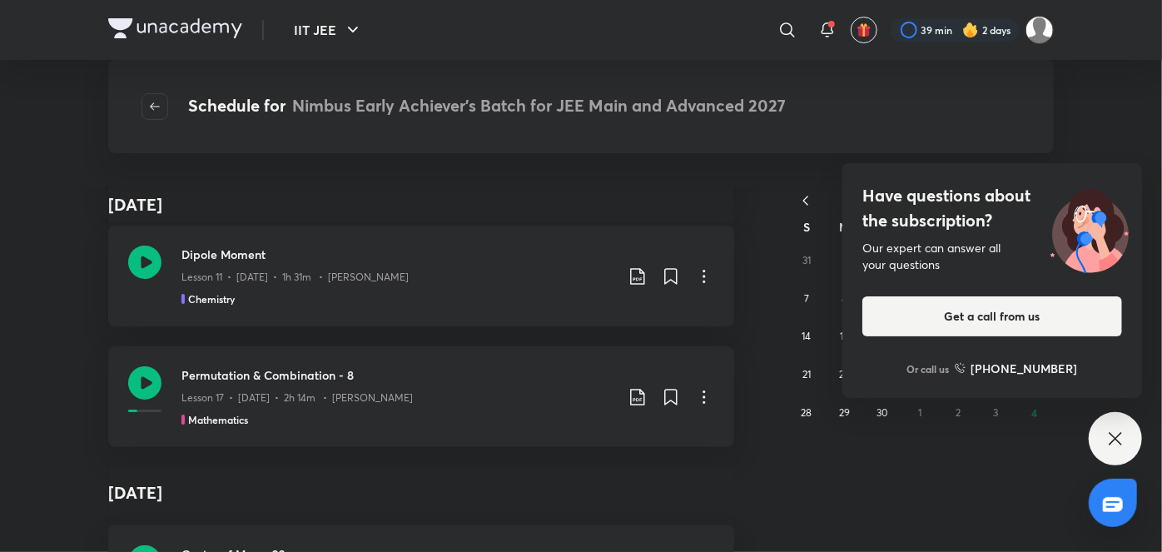
scroll to position [135, 0]
click at [1108, 426] on div "Have questions about the subscription? Our expert can answer all your questions…" at bounding box center [1114, 438] width 53 height 53
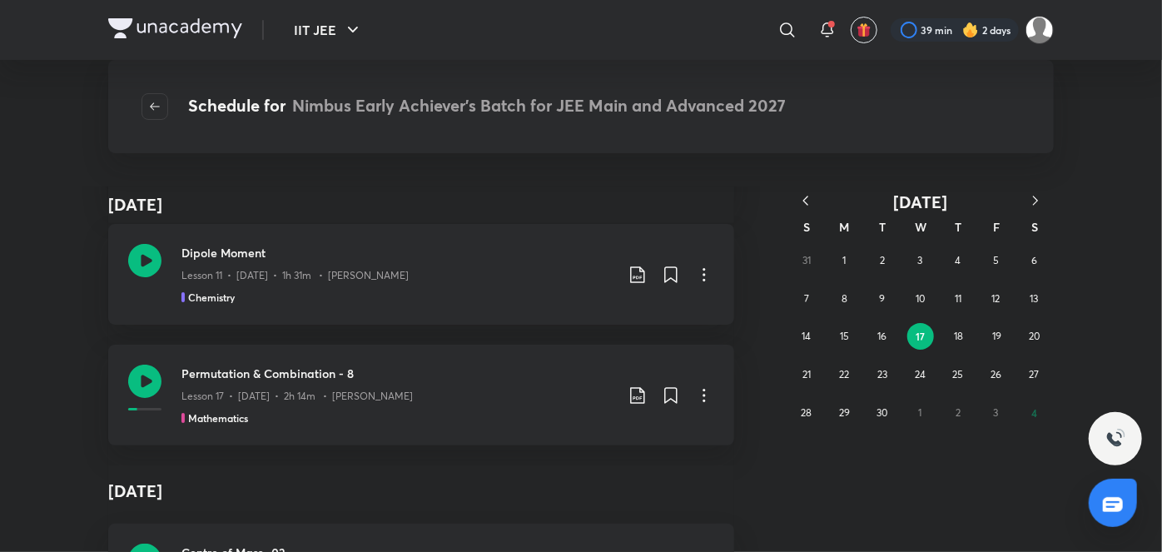
click at [815, 198] on button "button" at bounding box center [805, 201] width 37 height 21
click at [914, 417] on button "27" at bounding box center [920, 412] width 27 height 27
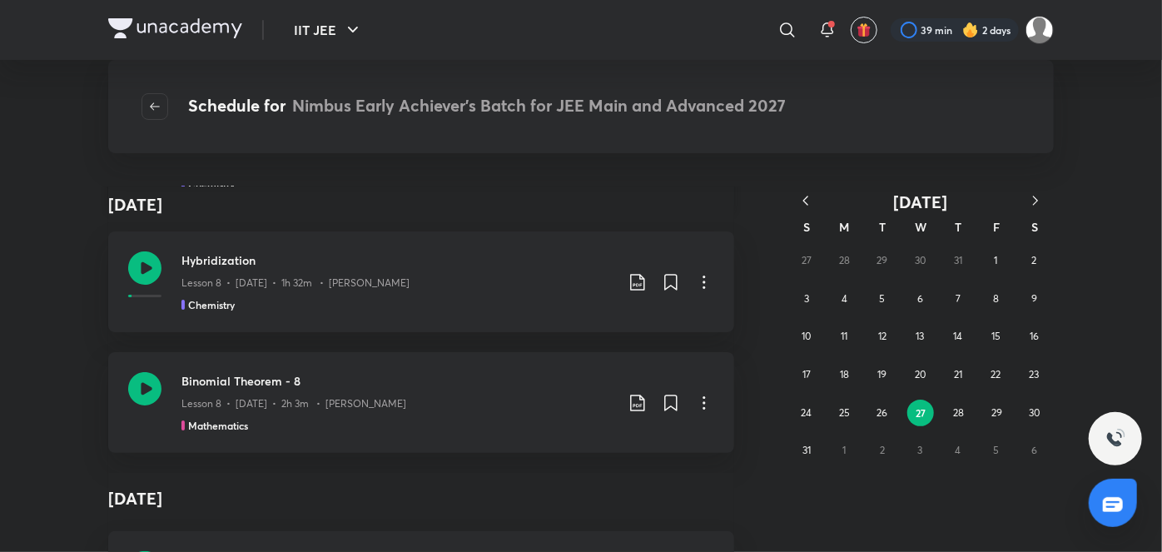
scroll to position [128, 0]
click at [374, 429] on div "Mathematics" at bounding box center [397, 424] width 433 height 15
